Goal: Navigation & Orientation: Find specific page/section

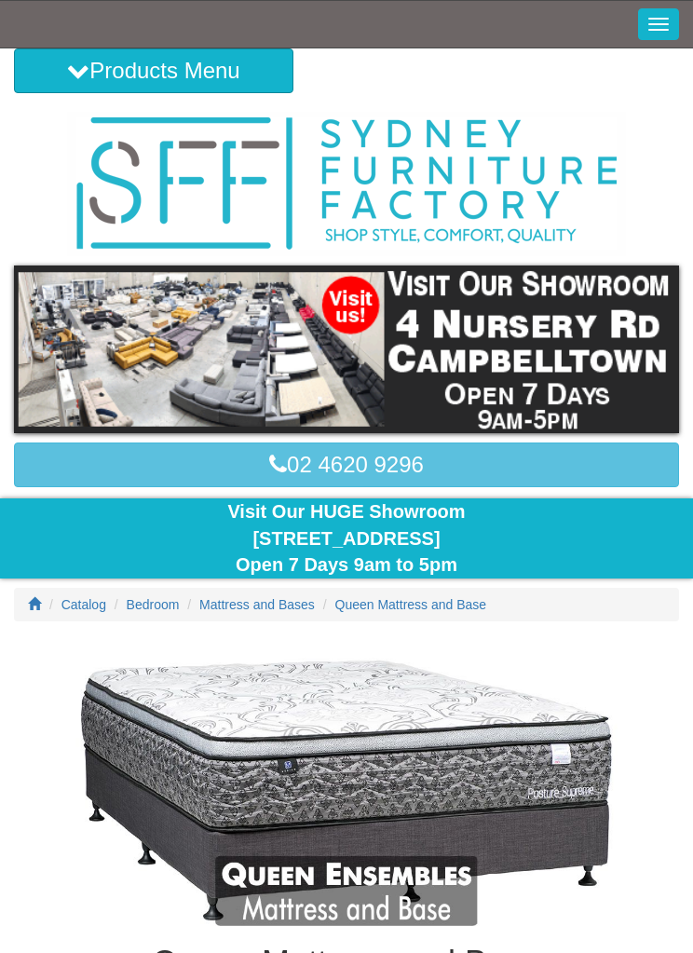
click at [654, 25] on button "Toggle Navigation" at bounding box center [658, 24] width 41 height 32
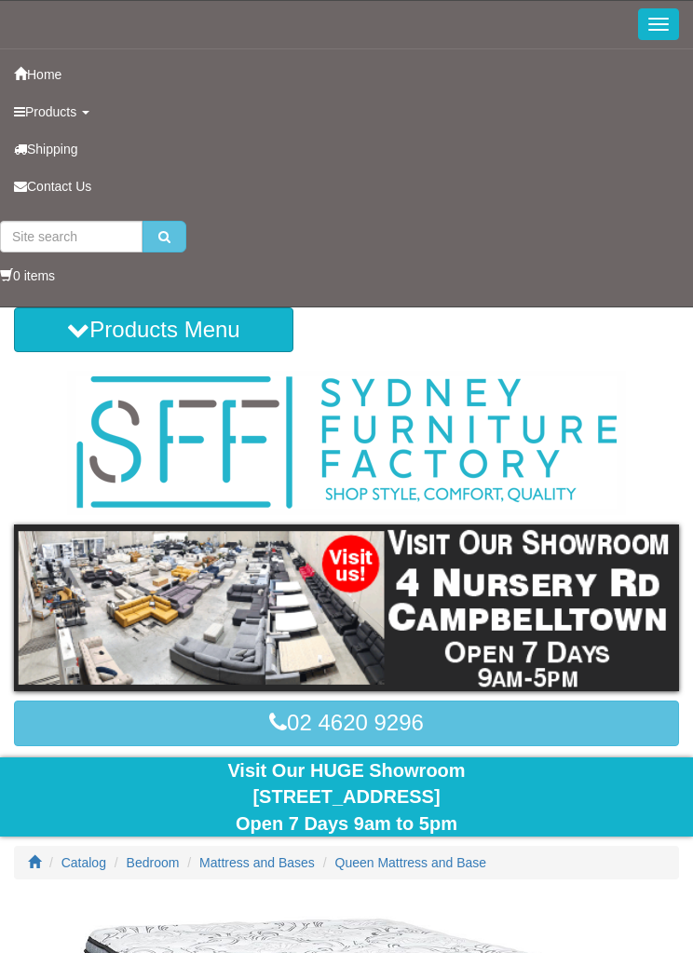
click at [83, 110] on link "Products" at bounding box center [346, 111] width 693 height 37
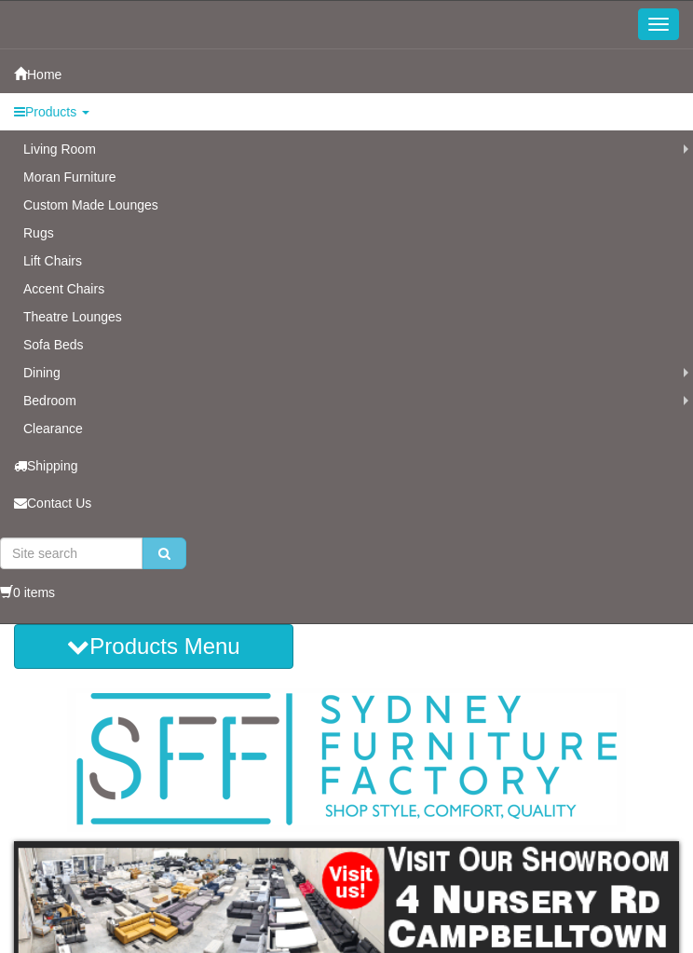
click at [0, 0] on link "Queen Mattress and Base" at bounding box center [0, 0] width 0 height 0
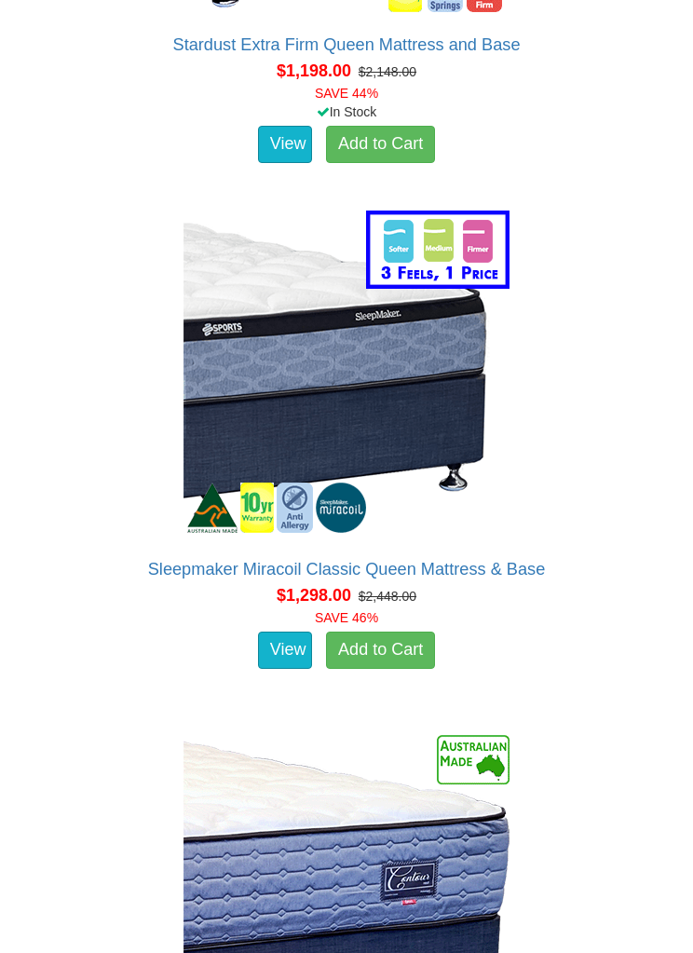
scroll to position [8733, 0]
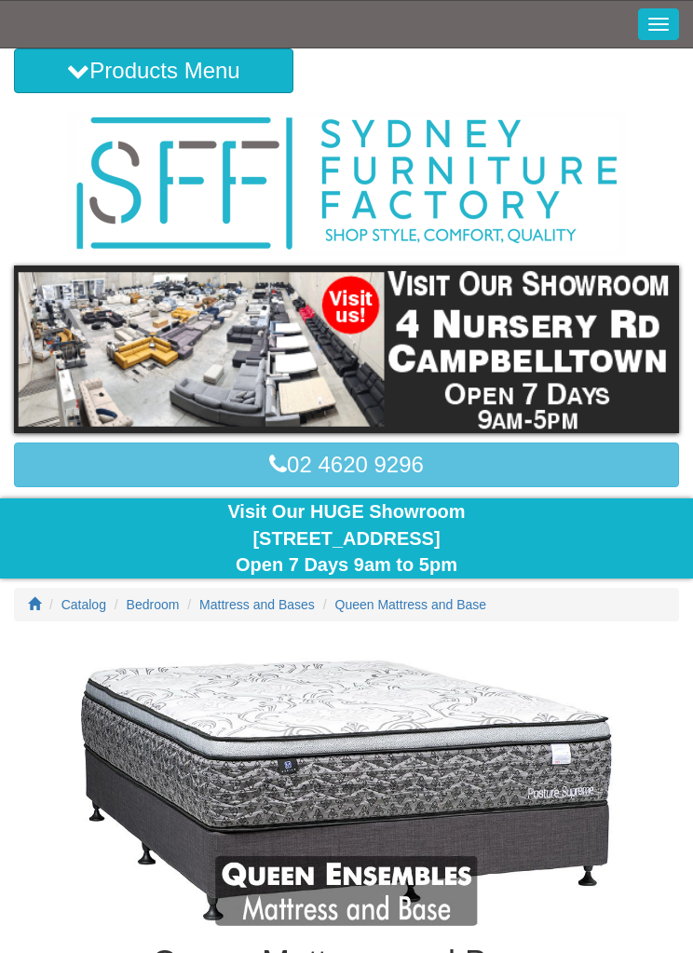
click at [652, 19] on span "button" at bounding box center [658, 19] width 20 height 2
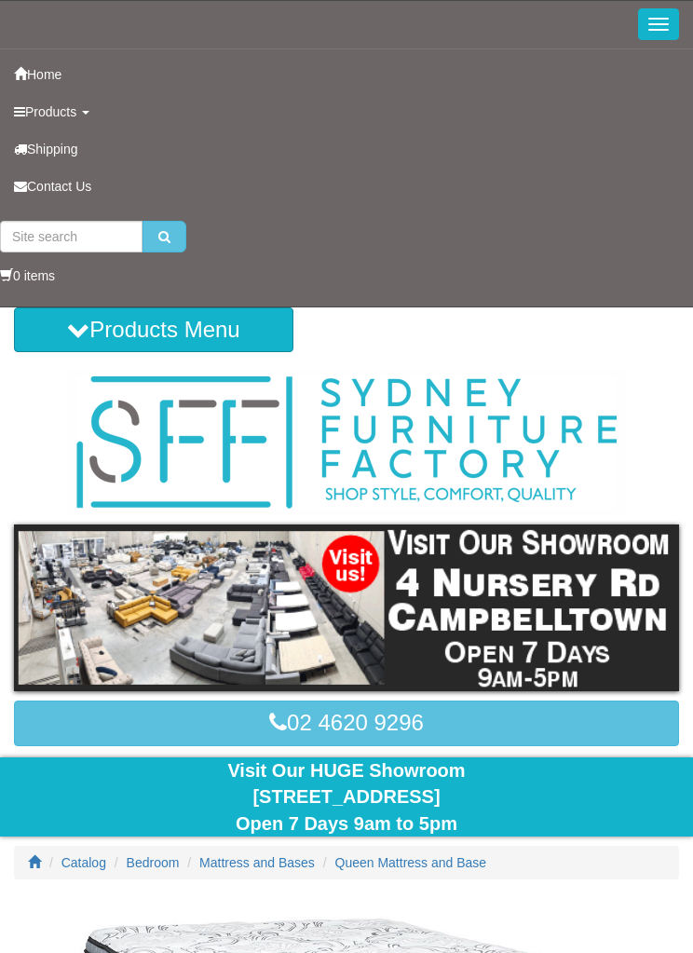
click at [70, 108] on span "Products" at bounding box center [50, 111] width 51 height 15
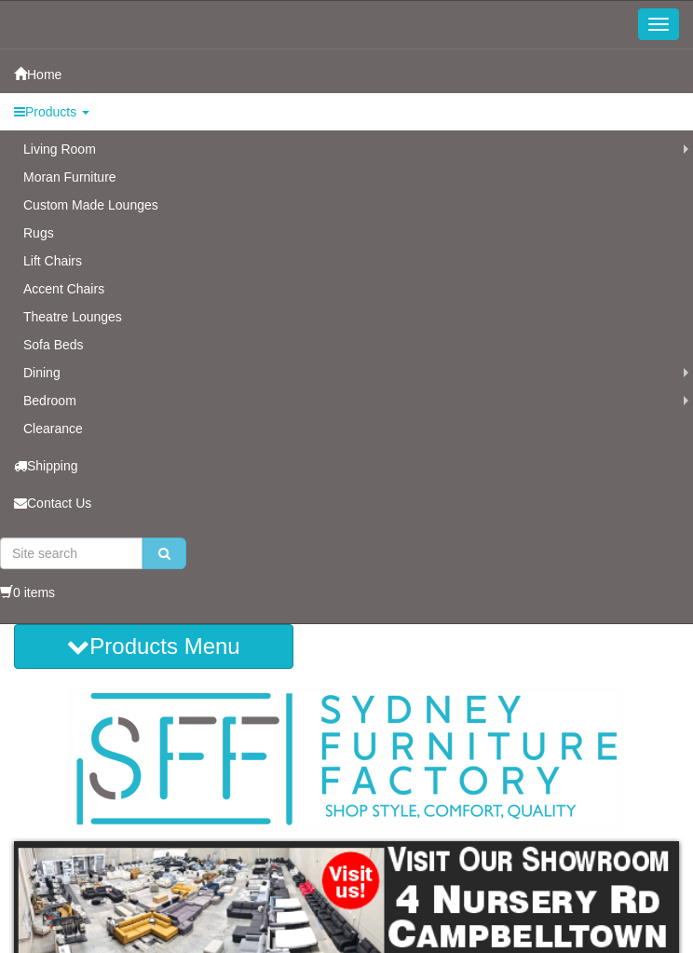
click at [0, 0] on link "Bedroom Suites" at bounding box center [0, 0] width 0 height 0
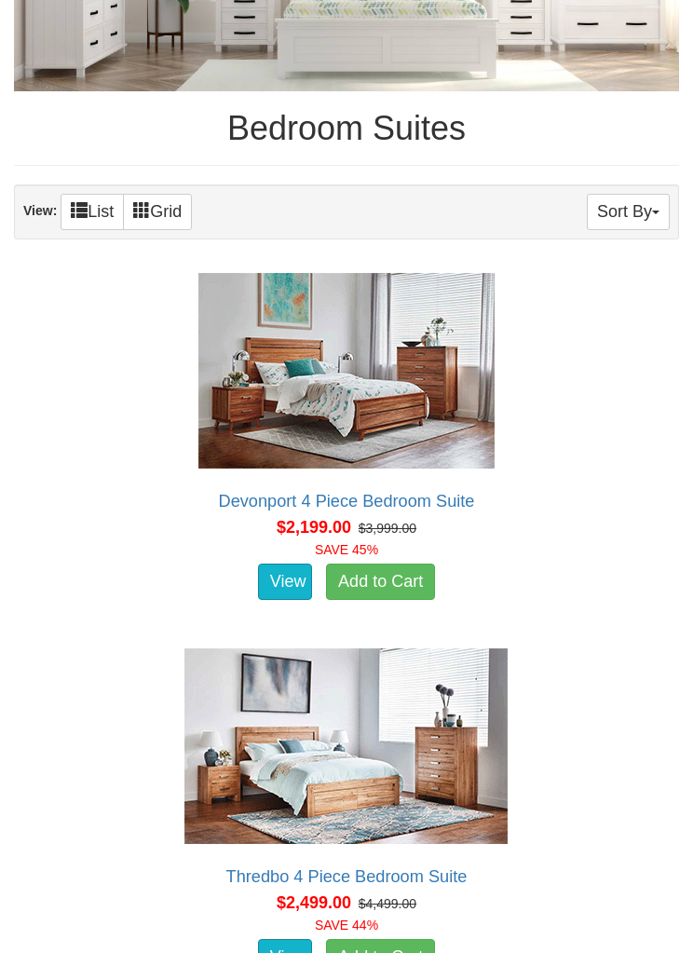
scroll to position [866, 0]
